Goal: Task Accomplishment & Management: Manage account settings

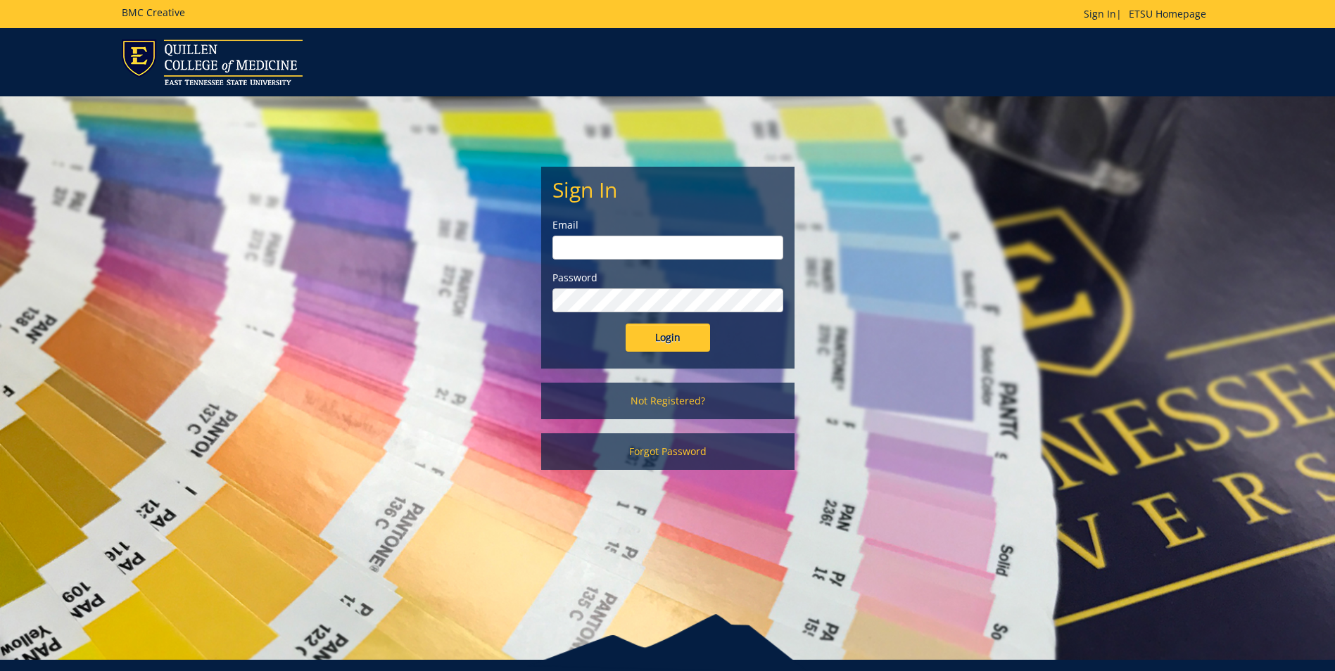
click at [604, 250] on input "email" at bounding box center [667, 248] width 231 height 24
type input "f"
click at [601, 245] on input "email" at bounding box center [667, 248] width 231 height 24
type input "[EMAIL_ADDRESS][DOMAIN_NAME]"
click at [626, 324] on input "Login" at bounding box center [668, 338] width 84 height 28
